Goal: Navigation & Orientation: Find specific page/section

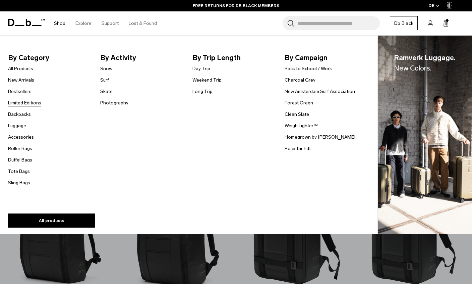
click at [19, 106] on link "Limited Editions" at bounding box center [24, 102] width 33 height 7
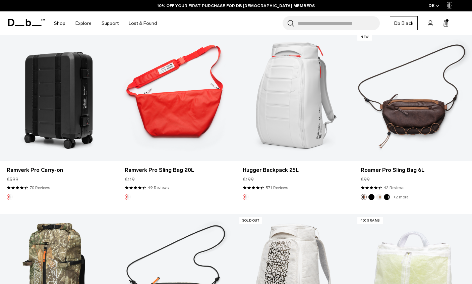
scroll to position [608, 0]
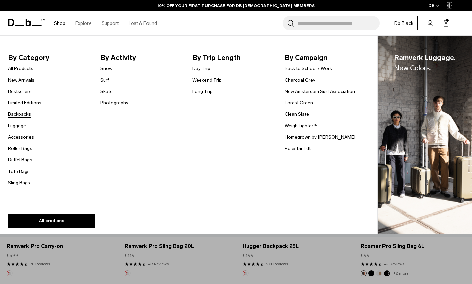
click at [12, 111] on link "Backpacks" at bounding box center [19, 114] width 23 height 7
